Goal: Check status

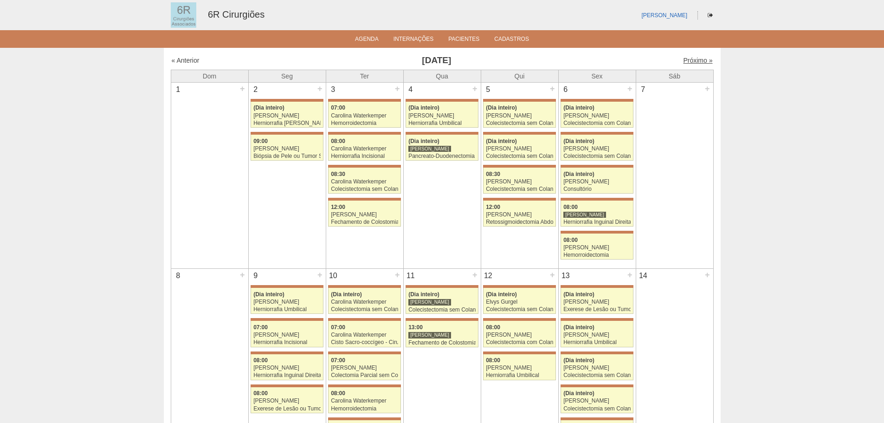
click at [696, 64] on link "Próximo »" at bounding box center [697, 60] width 29 height 7
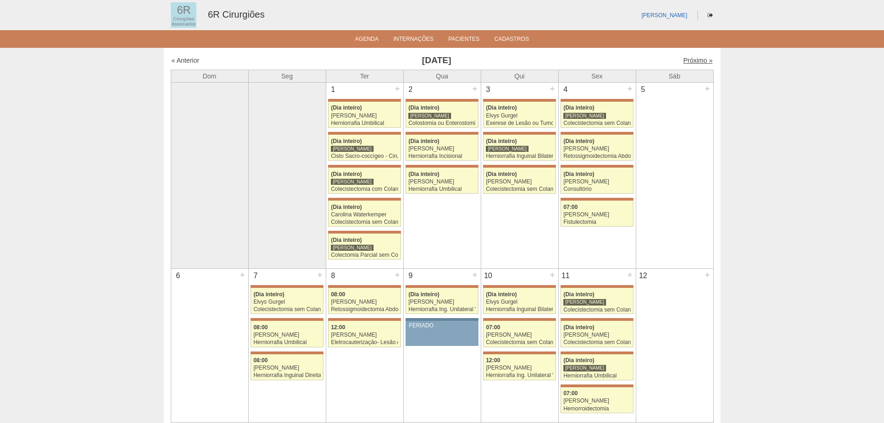
click at [692, 60] on link "Próximo »" at bounding box center [697, 60] width 29 height 7
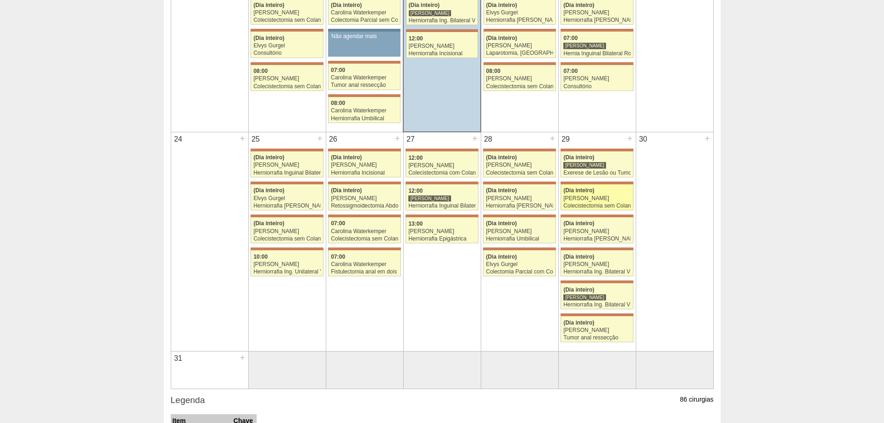
scroll to position [696, 0]
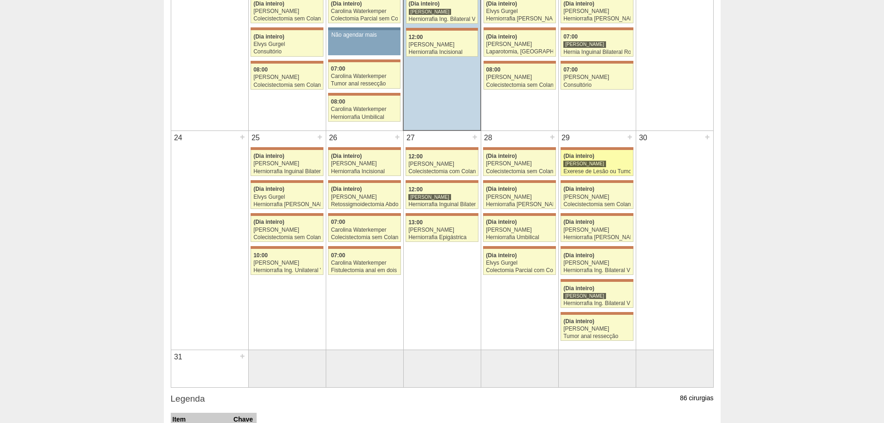
click at [609, 165] on div "[PERSON_NAME]" at bounding box center [597, 164] width 67 height 6
